Goal: Use online tool/utility: Utilize a website feature to perform a specific function

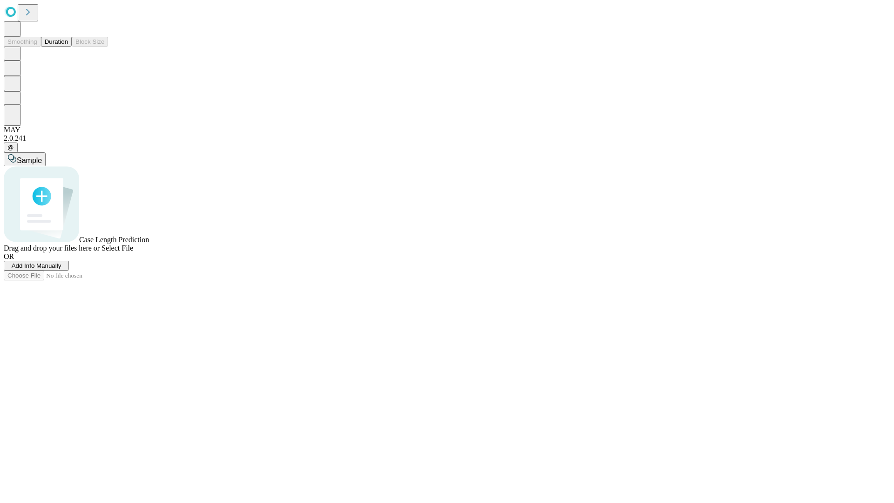
click at [68, 47] on button "Duration" at bounding box center [56, 42] width 31 height 10
click at [133, 252] on span "Select File" at bounding box center [118, 248] width 32 height 8
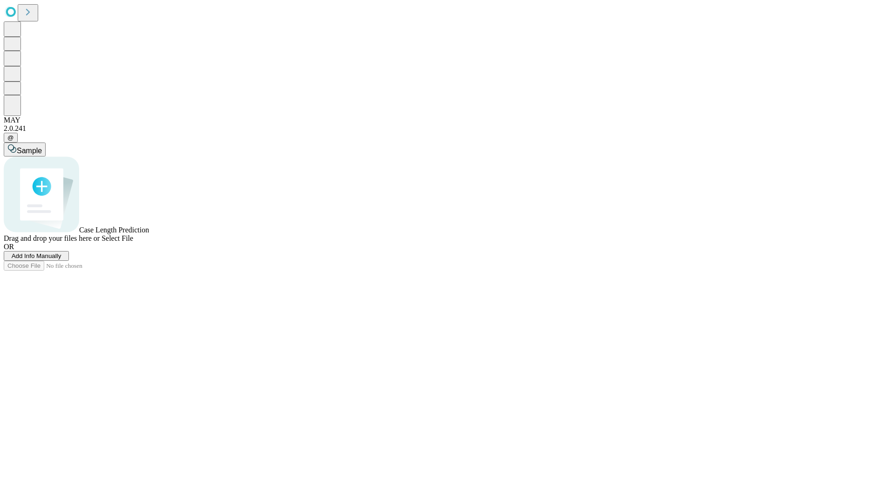
click at [133, 242] on span "Select File" at bounding box center [118, 238] width 32 height 8
